Goal: Information Seeking & Learning: Learn about a topic

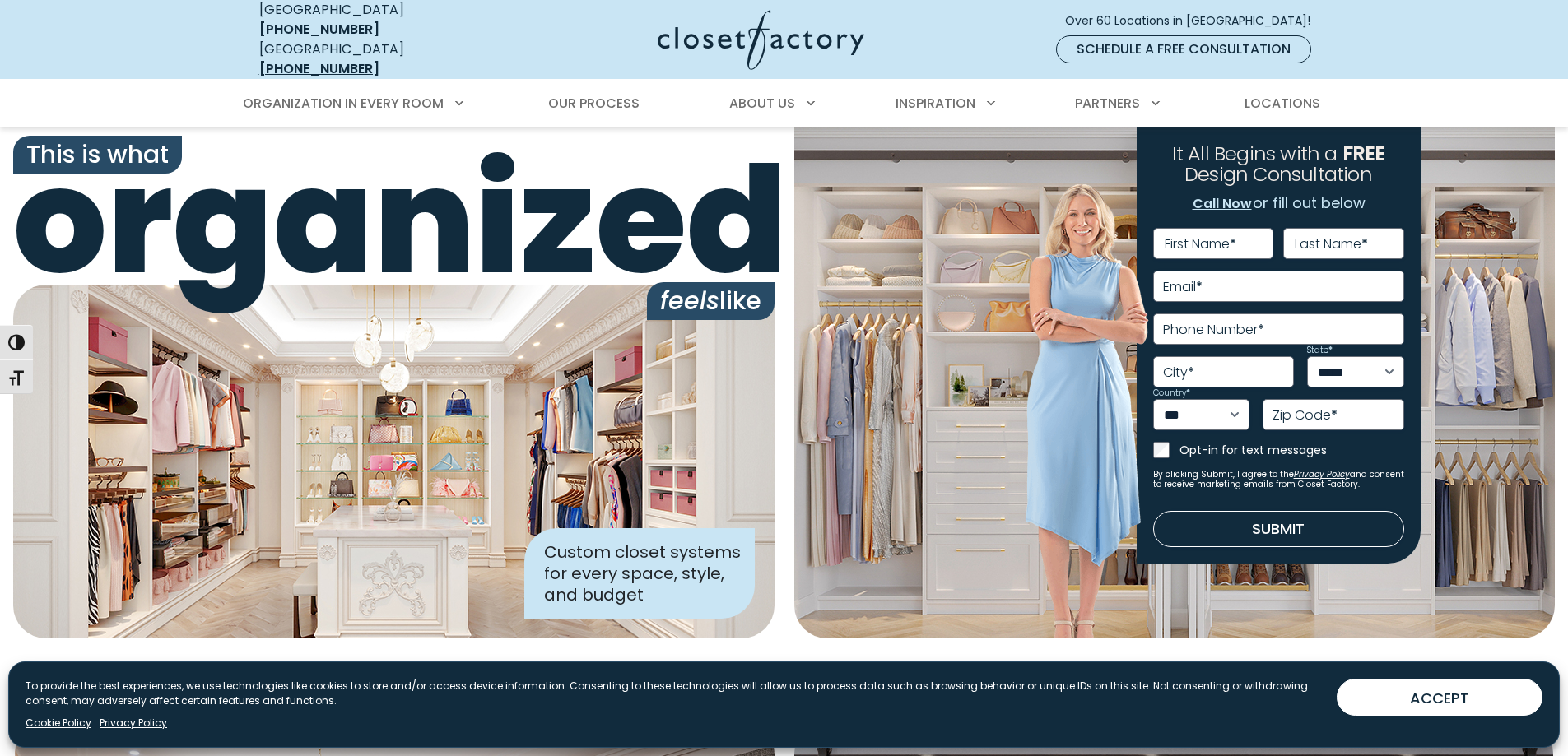
click at [72, 88] on div "Organization in Every Room Custom Closets Walk-In Closets Reach-In Closets Home…" at bounding box center [784, 102] width 1568 height 47
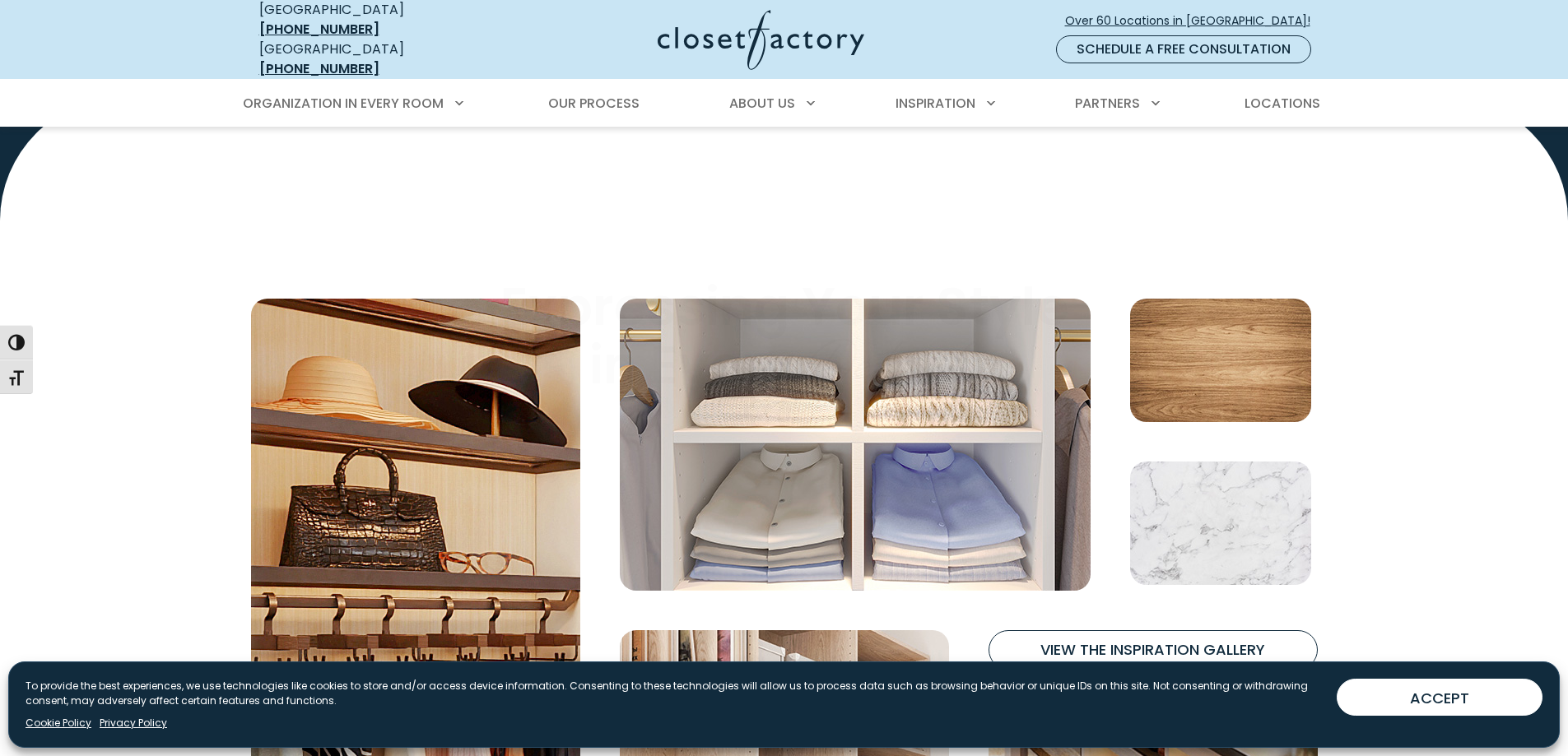
scroll to position [5430, 0]
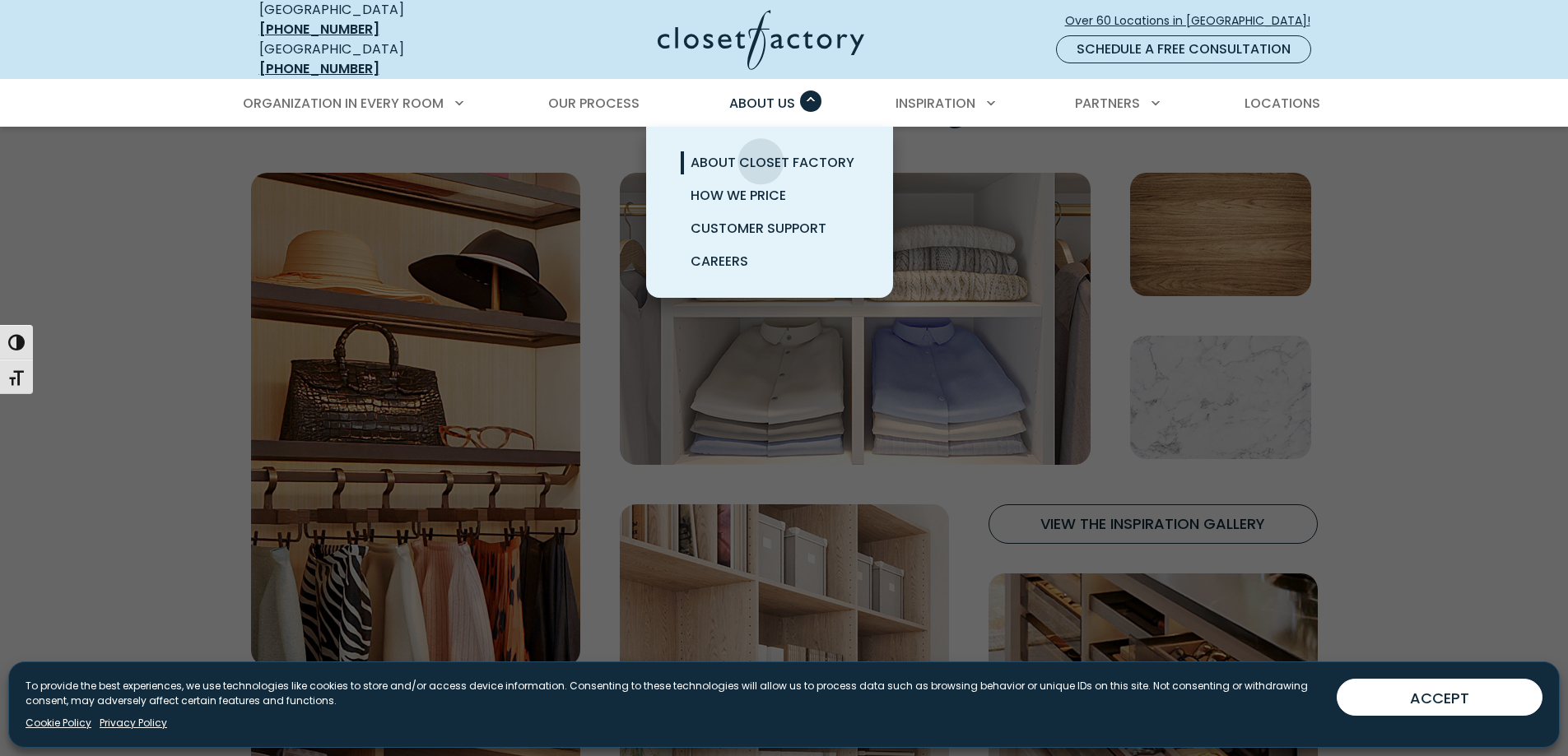
click at [760, 154] on span "About Closet Factory" at bounding box center [773, 163] width 164 height 19
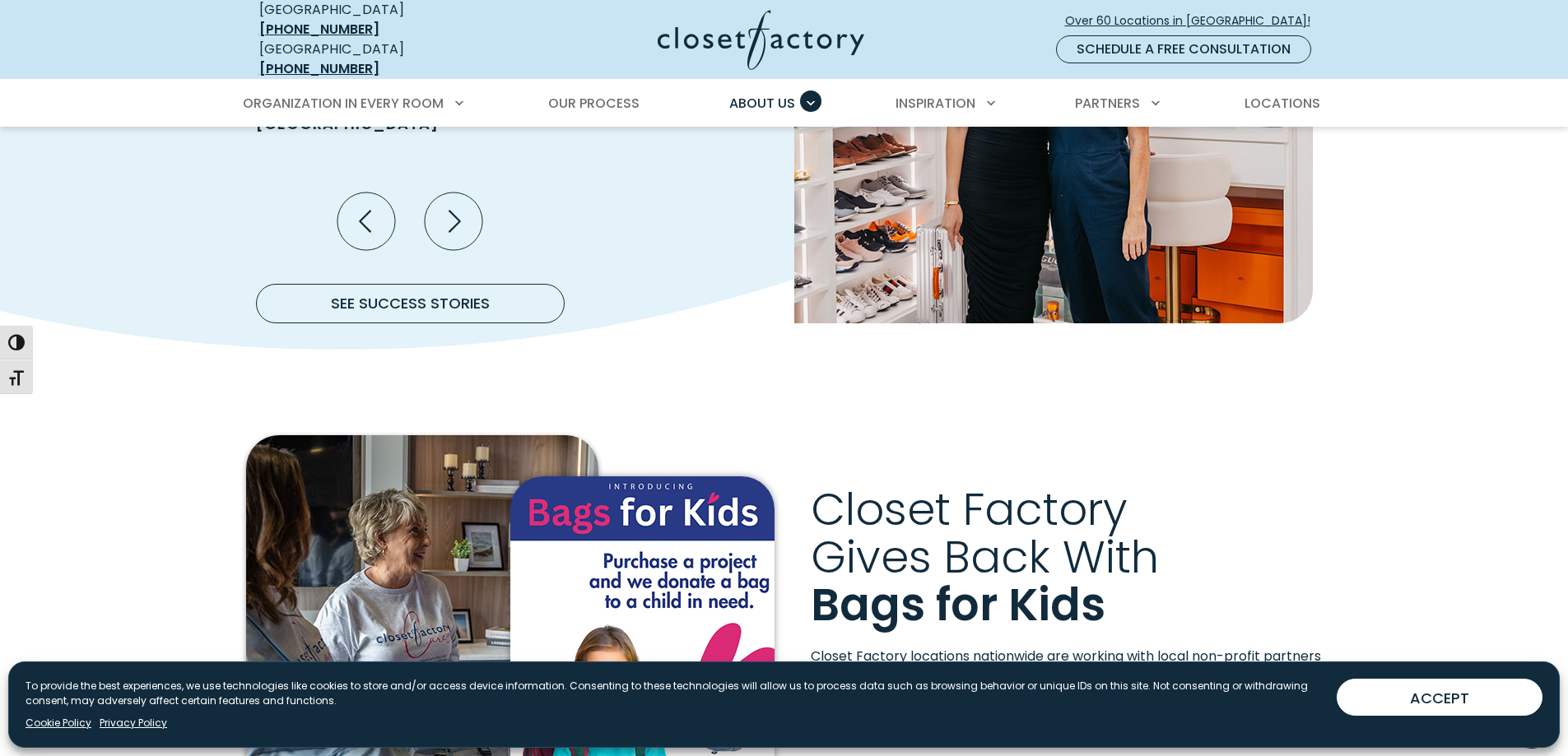
scroll to position [1892, 0]
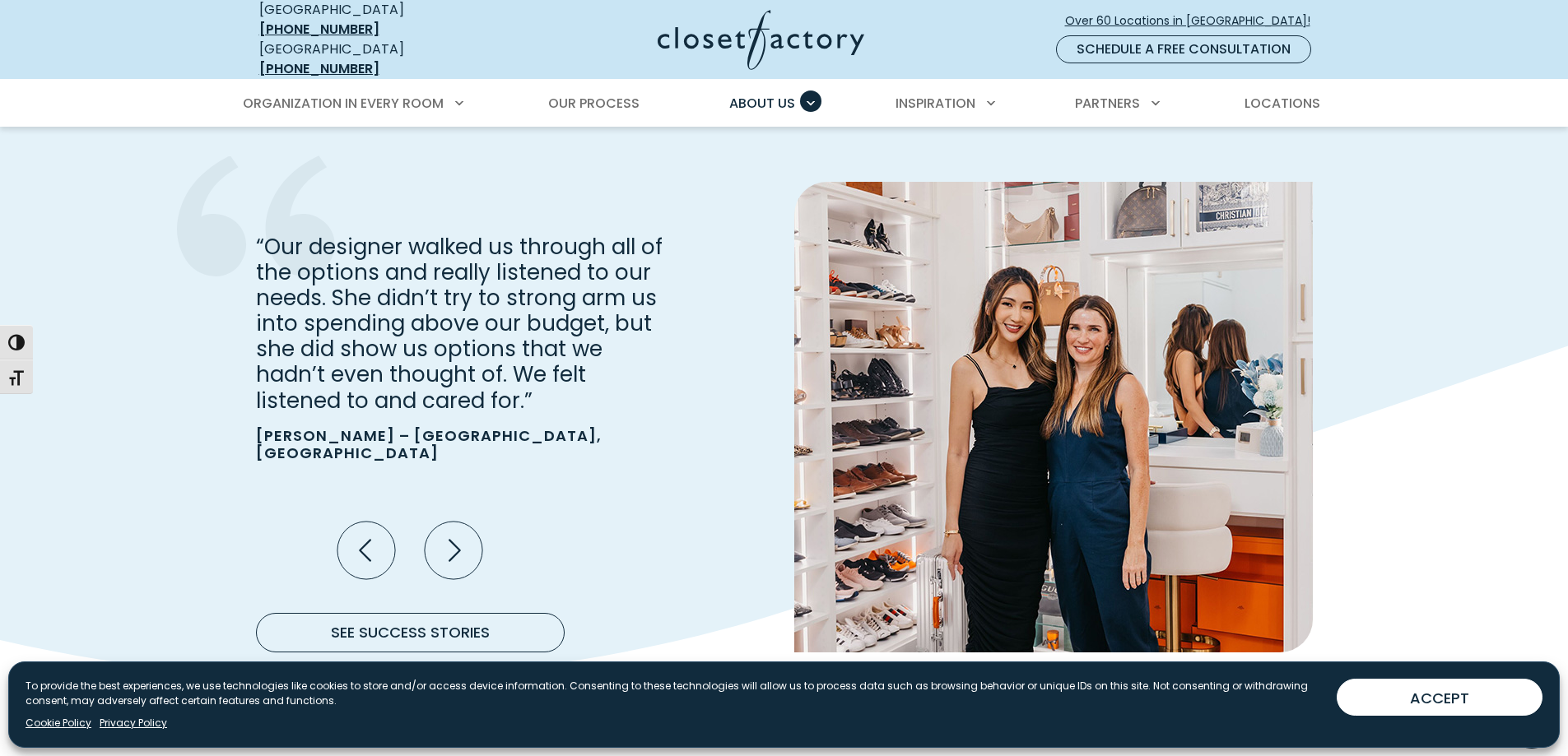
drag, startPoint x: 101, startPoint y: 390, endPoint x: 106, endPoint y: 398, distance: 9.4
click at [101, 391] on use "Testimonial Gallery" at bounding box center [784, 260] width 1568 height 837
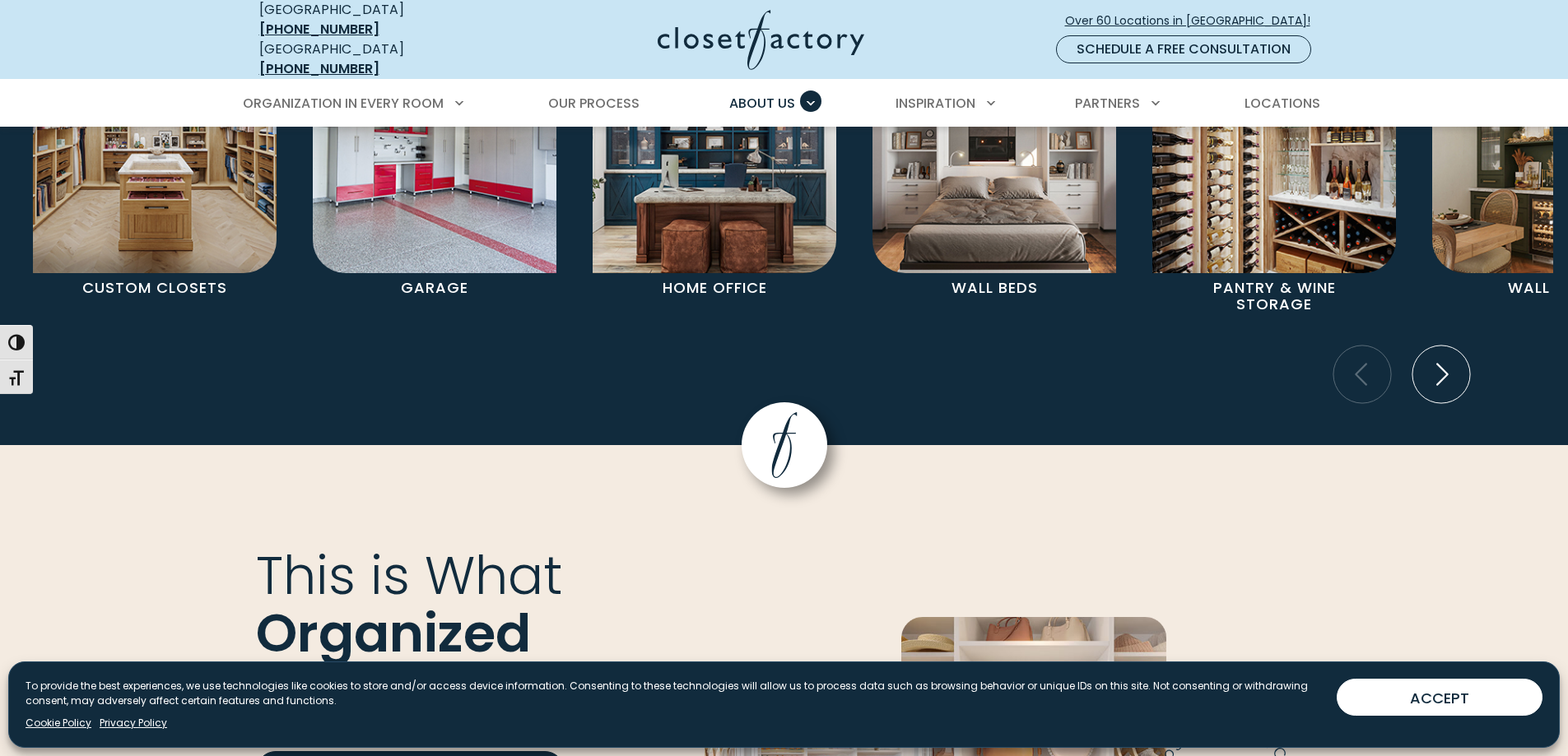
scroll to position [3538, 0]
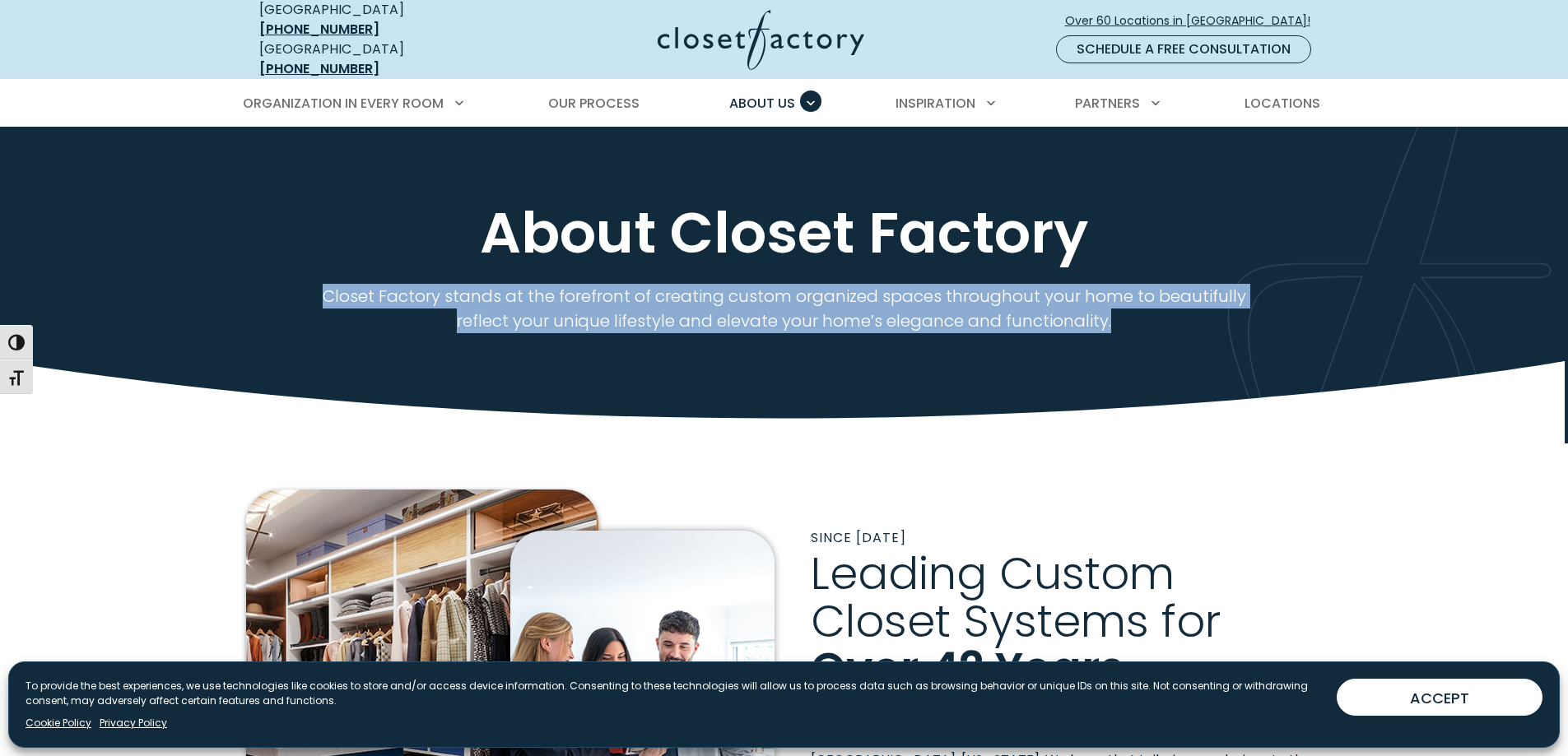
drag, startPoint x: 328, startPoint y: 285, endPoint x: 1142, endPoint y: 315, distance: 814.6
click at [1142, 315] on p "Closet Factory stands at the forefront of creating custom organized spaces thro…" at bounding box center [784, 308] width 967 height 49
copy p "Closet Factory stands at the forefront of creating custom organized spaces thro…"
click at [730, 53] on img at bounding box center [761, 40] width 207 height 60
